Goal: Transaction & Acquisition: Purchase product/service

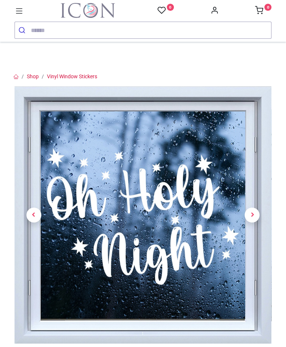
click at [254, 207] on span "Next" at bounding box center [252, 214] width 15 height 15
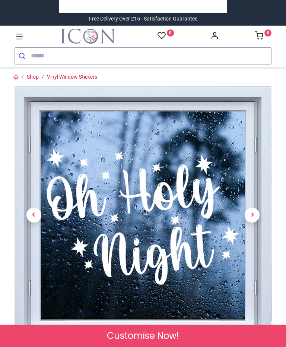
click at [254, 219] on span "Next" at bounding box center [252, 214] width 15 height 15
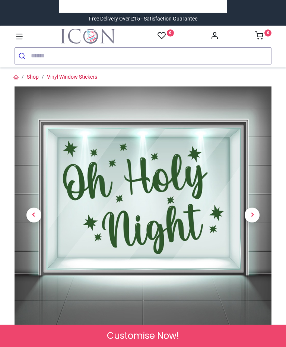
click at [253, 219] on span "Next" at bounding box center [252, 214] width 15 height 15
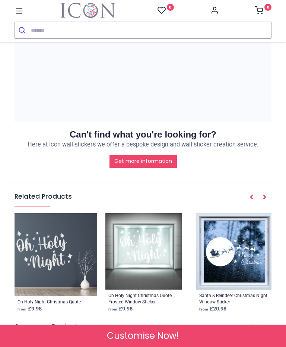
scroll to position [1027, 0]
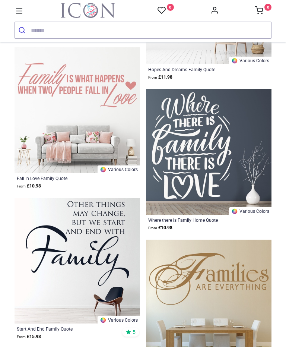
scroll to position [1776, 0]
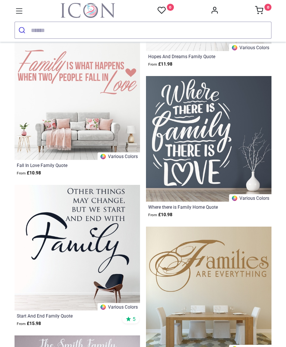
scroll to position [1982, 0]
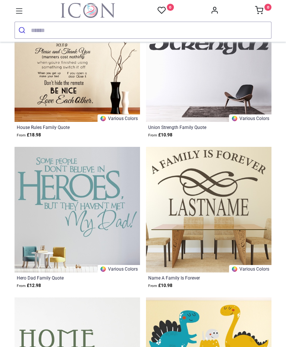
scroll to position [3838, 0]
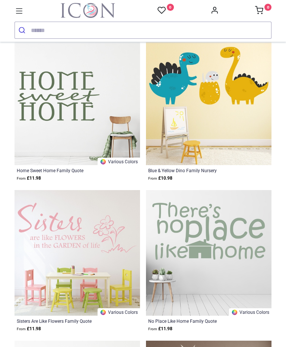
click at [147, 316] on div "No Place Like Home Family Quote From £ 11.98" at bounding box center [209, 325] width 126 height 19
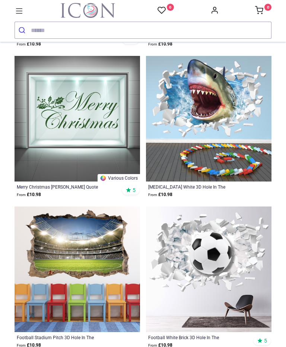
scroll to position [5064, 0]
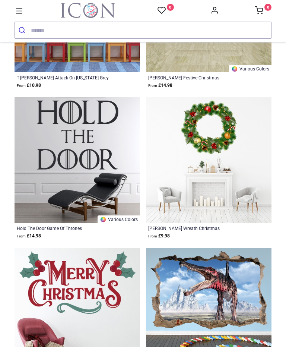
scroll to position [6830, 0]
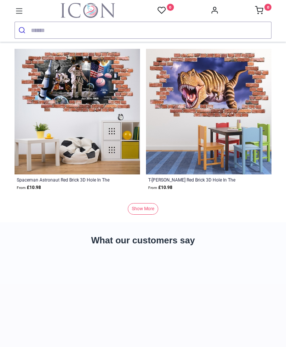
scroll to position [10367, 0]
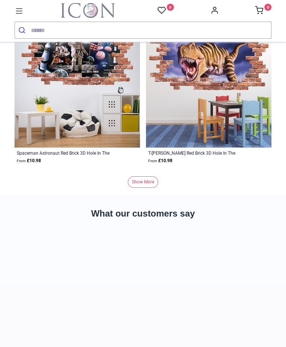
click at [150, 188] on link "Show More" at bounding box center [143, 182] width 31 height 12
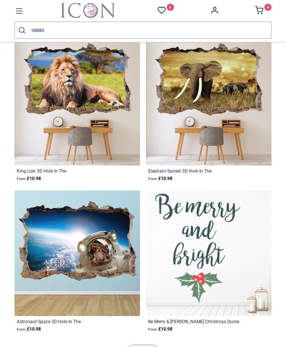
scroll to position [16527, 0]
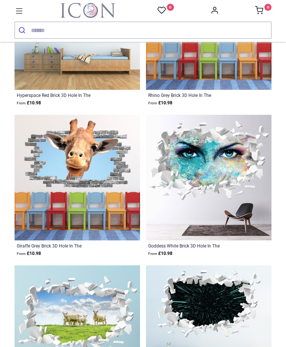
scroll to position [17199, 0]
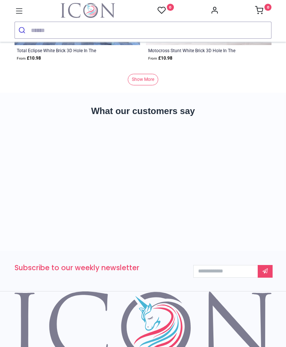
scroll to position [21006, 0]
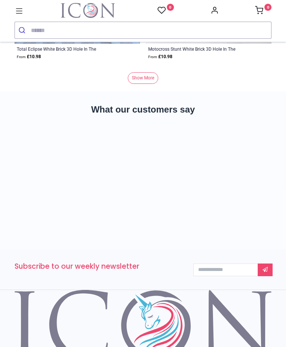
click at [145, 84] on link "Show More" at bounding box center [143, 78] width 31 height 12
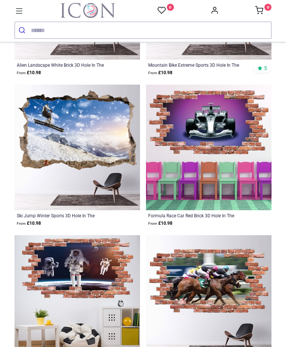
scroll to position [22043, 0]
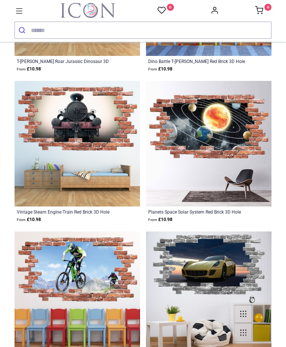
scroll to position [24948, 0]
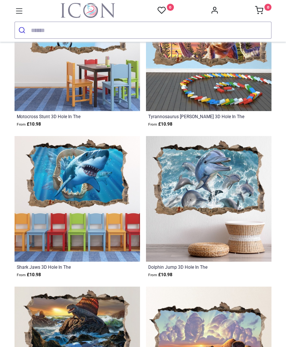
scroll to position [27055, 0]
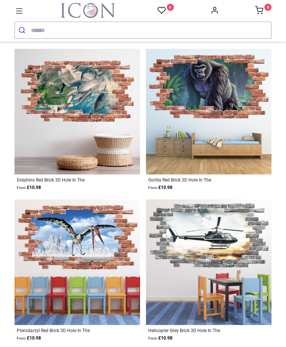
scroll to position [29202, 0]
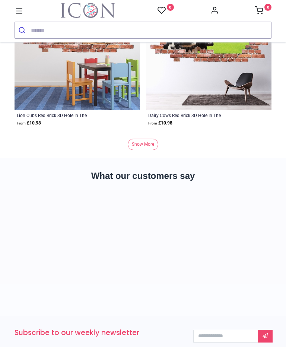
scroll to position [31499, 0]
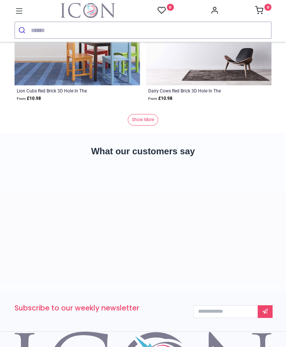
click at [146, 126] on link "Show More" at bounding box center [143, 120] width 31 height 12
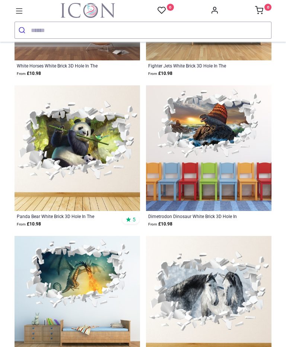
scroll to position [35528, 0]
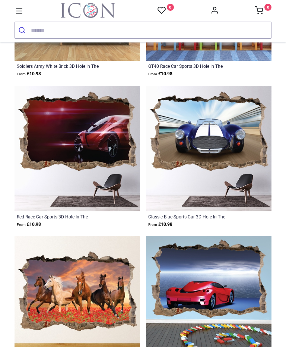
scroll to position [37558, 0]
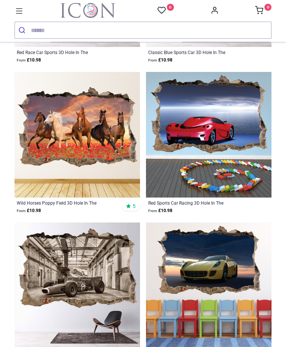
scroll to position [37814, 0]
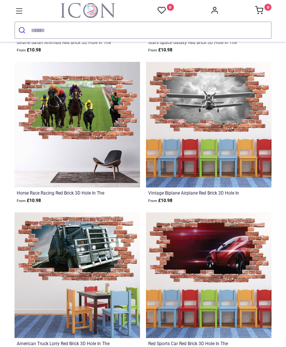
scroll to position [38019, 0]
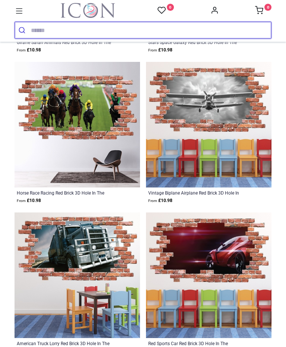
click at [73, 34] on input "search" at bounding box center [151, 30] width 240 height 16
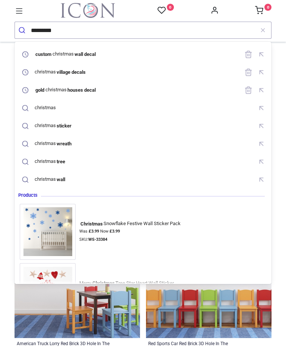
scroll to position [0, 0]
click at [83, 74] on mark "village decals" at bounding box center [71, 71] width 31 height 7
type input "**********"
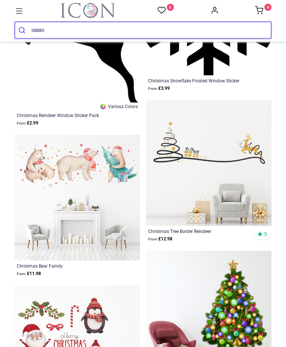
scroll to position [1882, 0]
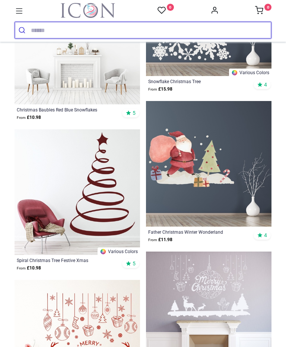
scroll to position [4550, 0]
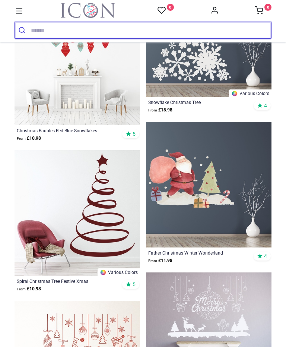
click at [57, 29] on input "search" at bounding box center [151, 30] width 240 height 16
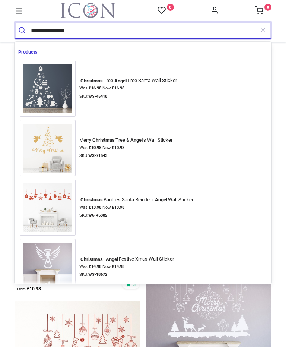
type input "**********"
click at [23, 30] on button "submit" at bounding box center [23, 30] width 16 height 16
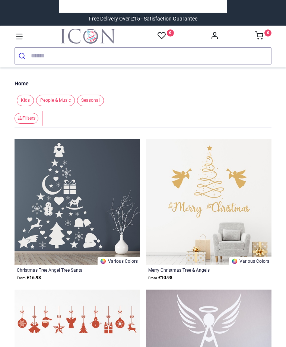
click at [129, 59] on input "search" at bounding box center [151, 56] width 240 height 16
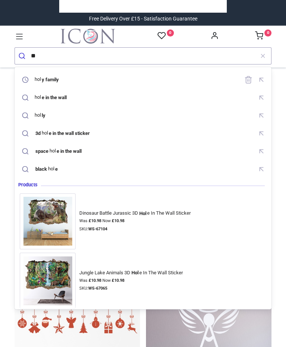
type input "*"
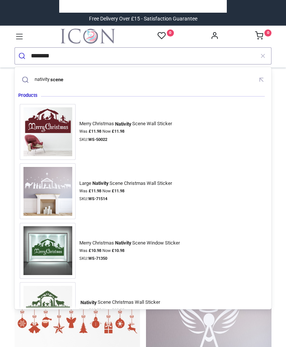
type input "********"
click at [23, 56] on button "submit" at bounding box center [23, 56] width 16 height 16
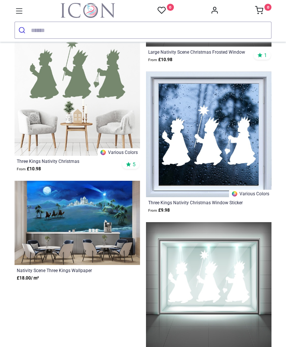
scroll to position [793, 0]
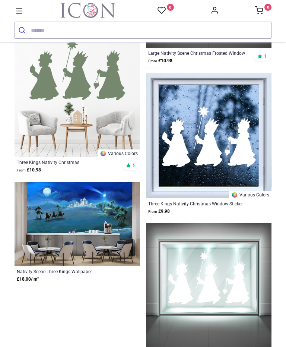
click at [110, 240] on img at bounding box center [78, 224] width 126 height 84
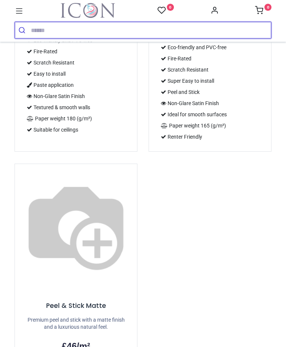
scroll to position [925, 0]
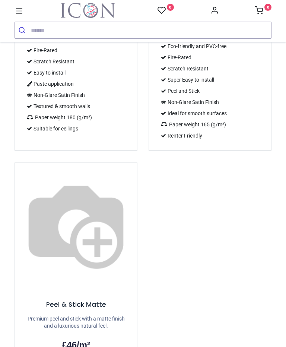
click at [98, 300] on h5 "Peel & Stick Matte" at bounding box center [76, 304] width 104 height 9
click at [101, 163] on img at bounding box center [76, 224] width 122 height 122
click at [118, 188] on img at bounding box center [76, 224] width 122 height 122
click at [99, 300] on h5 "Peel & Stick Matte" at bounding box center [76, 304] width 104 height 9
click at [102, 315] on p "Premium peel and stick with a matte finish and a luxurious natural feel." at bounding box center [76, 322] width 104 height 15
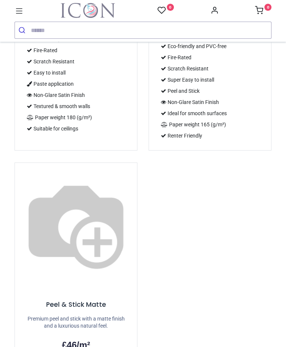
click at [102, 180] on img at bounding box center [76, 224] width 122 height 122
click at [99, 300] on h5 "Peel & Stick Matte" at bounding box center [76, 304] width 104 height 9
click at [95, 300] on h5 "Peel & Stick Matte" at bounding box center [76, 304] width 104 height 9
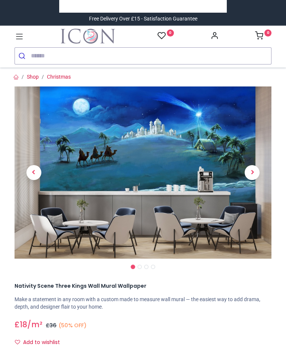
scroll to position [0, 0]
click at [253, 176] on span "Next" at bounding box center [252, 172] width 15 height 15
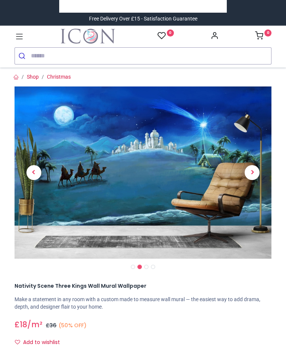
click at [254, 174] on span "Next" at bounding box center [252, 172] width 15 height 15
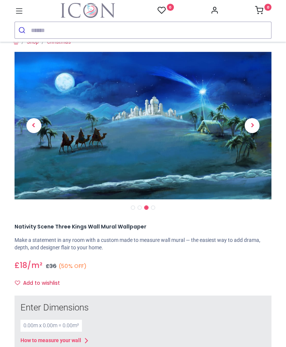
scroll to position [13, 0]
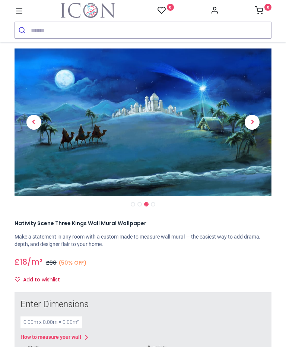
click at [254, 127] on span "Next" at bounding box center [252, 122] width 15 height 15
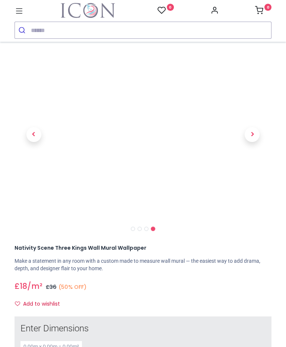
click at [251, 138] on span "Next" at bounding box center [252, 134] width 15 height 15
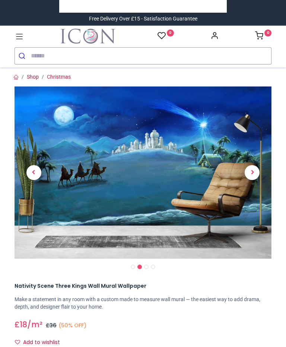
scroll to position [0, 0]
click at [252, 177] on span "Next" at bounding box center [252, 172] width 15 height 15
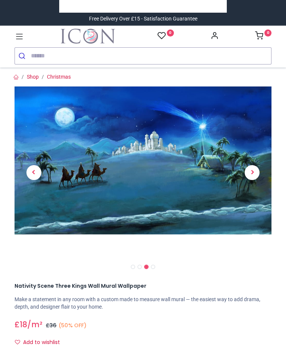
scroll to position [0, 0]
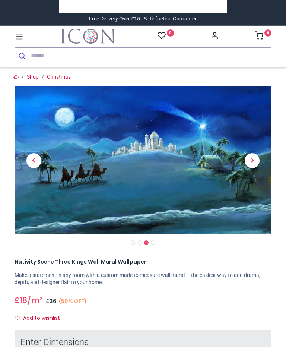
click at [253, 165] on span "Next" at bounding box center [252, 160] width 15 height 15
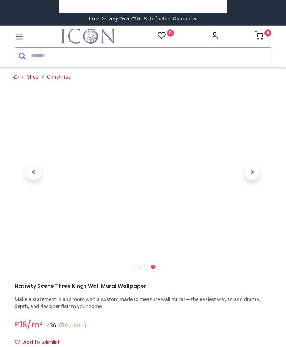
click at [252, 170] on span "Next" at bounding box center [252, 172] width 15 height 15
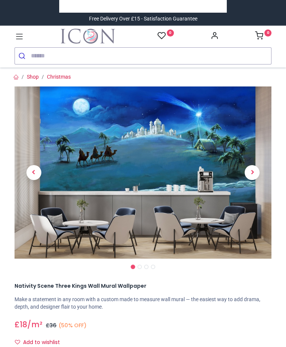
click at [37, 175] on span "Previous" at bounding box center [33, 172] width 15 height 15
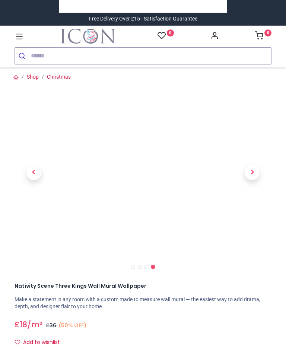
click at [256, 175] on span "Next" at bounding box center [252, 172] width 15 height 15
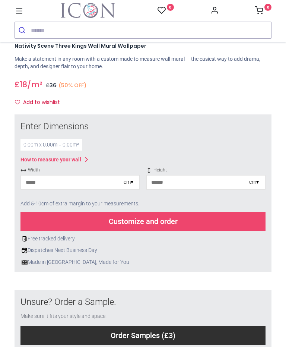
scroll to position [230, 0]
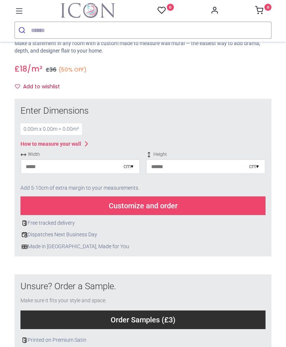
click at [257, 167] on div "cm ▾" at bounding box center [254, 166] width 10 height 7
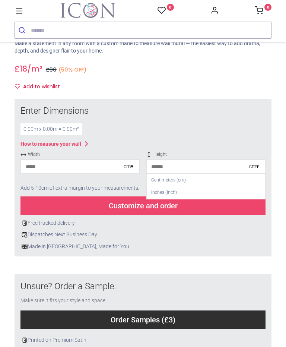
click at [178, 178] on div "Centimeters (cm)" at bounding box center [206, 180] width 118 height 12
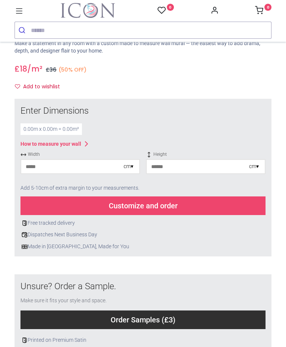
click at [243, 171] on input "number" at bounding box center [198, 166] width 102 height 13
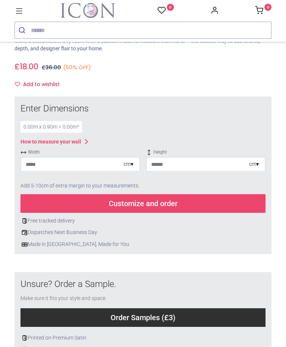
scroll to position [234, 0]
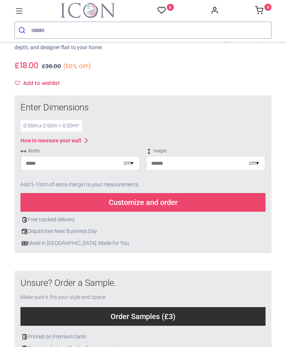
type input "**"
click at [106, 163] on input "number" at bounding box center [72, 162] width 102 height 13
type input "*"
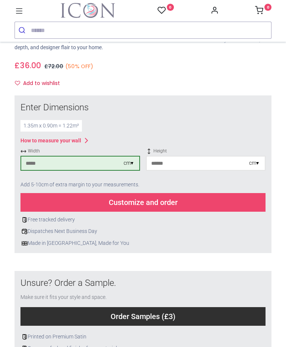
type input "***"
click at [146, 202] on div "Customize and order" at bounding box center [142, 202] width 245 height 19
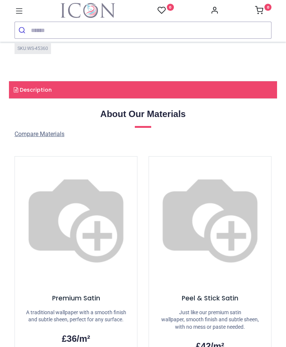
scroll to position [583, 0]
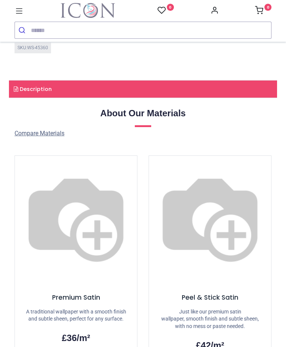
click at [217, 293] on h5 "Peel & Stick Satin" at bounding box center [210, 297] width 104 height 9
click at [215, 293] on h5 "Peel & Stick Satin" at bounding box center [210, 297] width 104 height 9
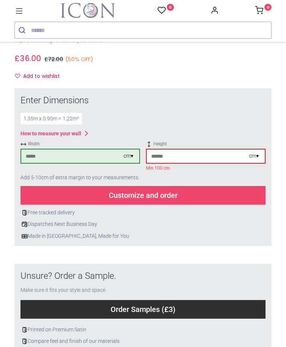
scroll to position [240, 0]
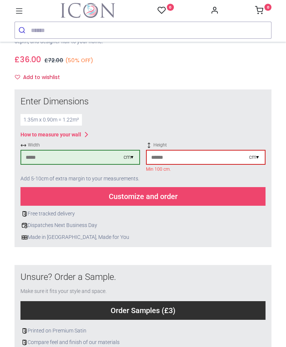
click at [258, 156] on div "cm ▾" at bounding box center [254, 156] width 10 height 7
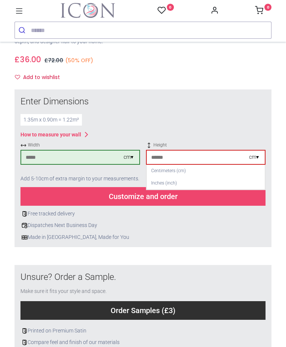
click at [176, 173] on div "Centimeters (cm)" at bounding box center [206, 171] width 118 height 12
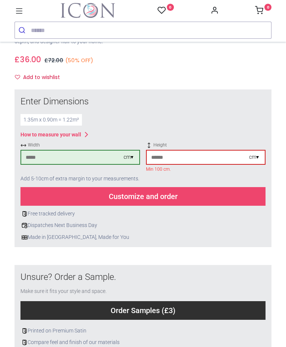
click at [182, 158] on input "**" at bounding box center [198, 157] width 102 height 13
type input "*"
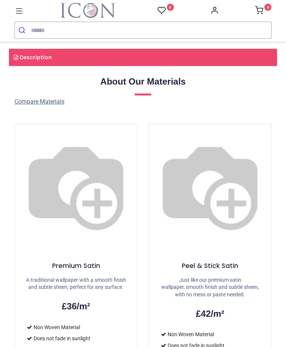
scroll to position [636, 0]
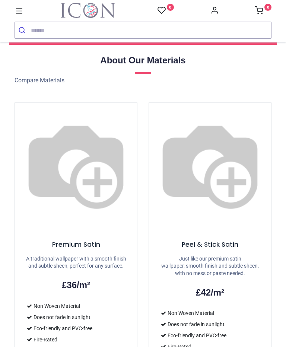
type input "***"
click at [218, 240] on h5 "Peel & Stick Satin" at bounding box center [210, 244] width 104 height 9
click at [213, 240] on h5 "Peel & Stick Satin" at bounding box center [210, 244] width 104 height 9
click at [212, 286] on h2 "£42/m²" at bounding box center [210, 292] width 104 height 13
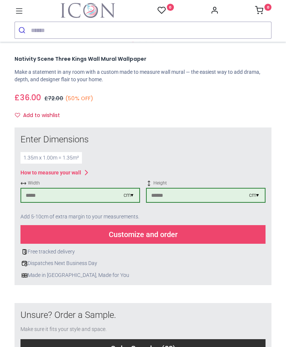
scroll to position [201, 0]
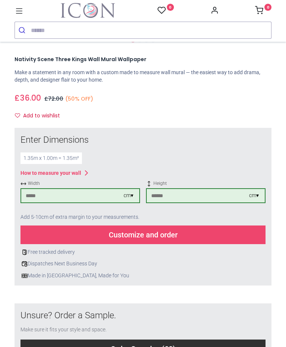
click at [177, 237] on div "Customize and order" at bounding box center [142, 234] width 245 height 19
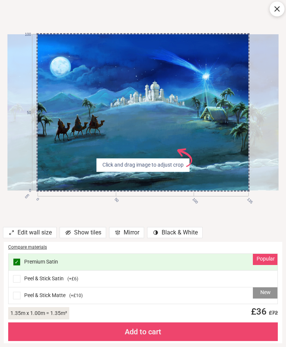
click at [57, 295] on div "New Peel & Stick Matte ( +£10 )" at bounding box center [143, 295] width 269 height 16
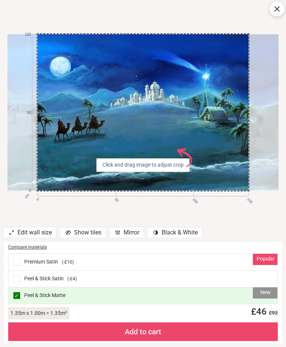
click at [231, 272] on div "Peel & Stick Satin ( -£4 )" at bounding box center [143, 278] width 269 height 17
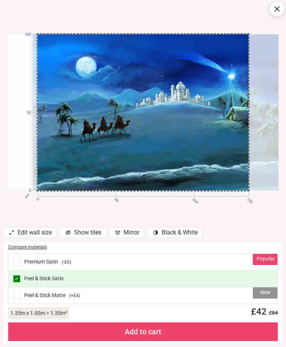
click at [251, 187] on div at bounding box center [168, 112] width 271 height 156
click at [252, 197] on div "cm 0 50 100 135 0 50 100" at bounding box center [143, 112] width 286 height 225
click at [251, 188] on div at bounding box center [168, 112] width 271 height 156
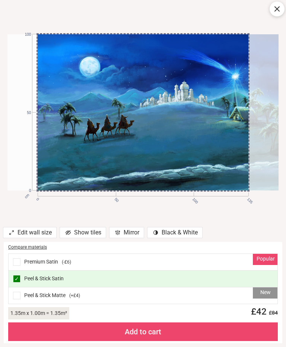
click at [252, 190] on div at bounding box center [172, 112] width 271 height 156
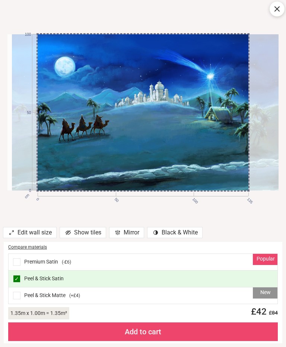
click at [242, 228] on div "Edit wall size Show tiles Mirror contrast [#907] Created with Sketch. Black & W…" at bounding box center [139, 233] width 278 height 13
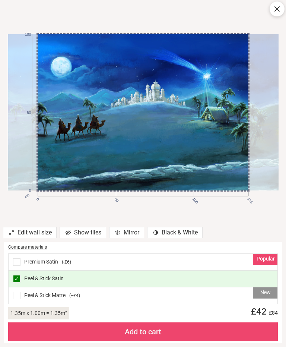
click at [282, 7] on div at bounding box center [277, 8] width 15 height 15
